Goal: Find specific page/section: Find specific page/section

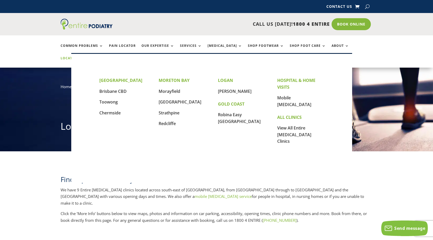
click at [87, 56] on link "Locations" at bounding box center [74, 61] width 26 height 11
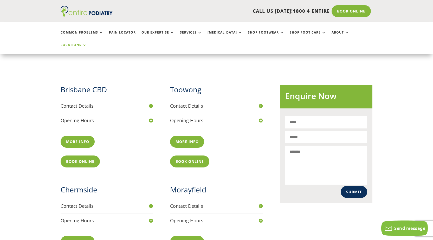
scroll to position [187, 0]
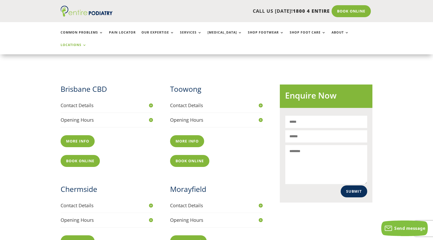
click at [179, 235] on link "More info" at bounding box center [188, 241] width 37 height 12
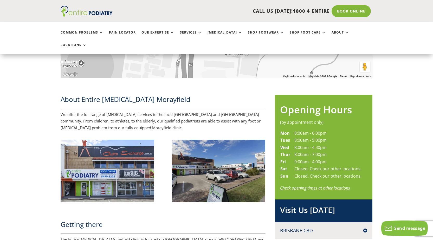
scroll to position [270, 0]
